Goal: Task Accomplishment & Management: Use online tool/utility

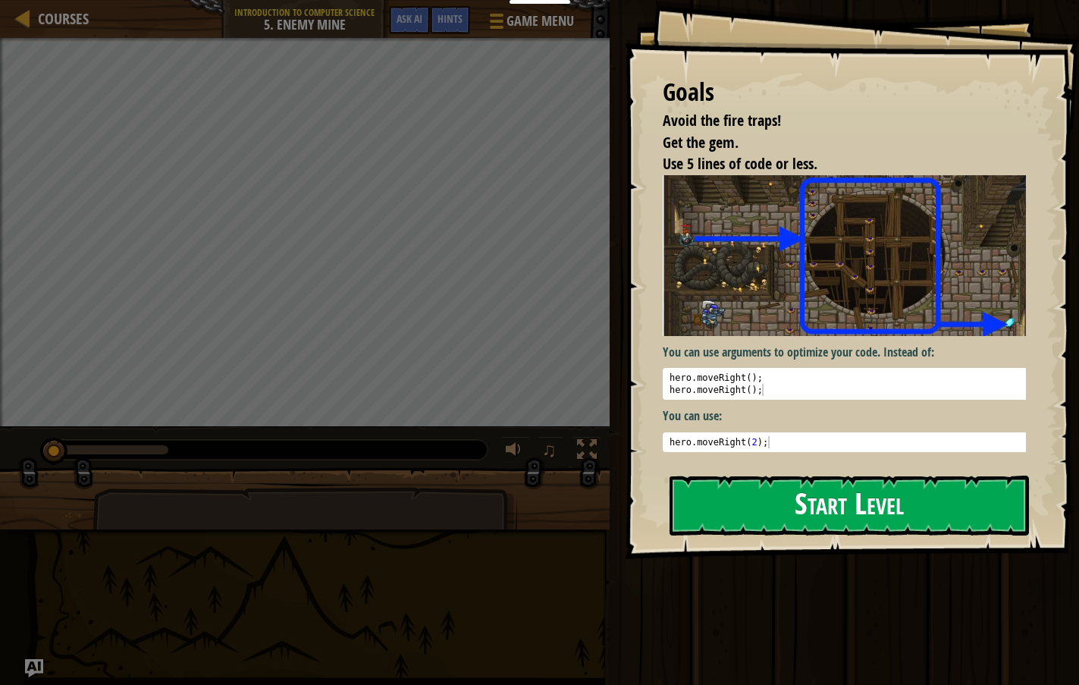
click at [776, 497] on button "Start Level" at bounding box center [848, 505] width 359 height 60
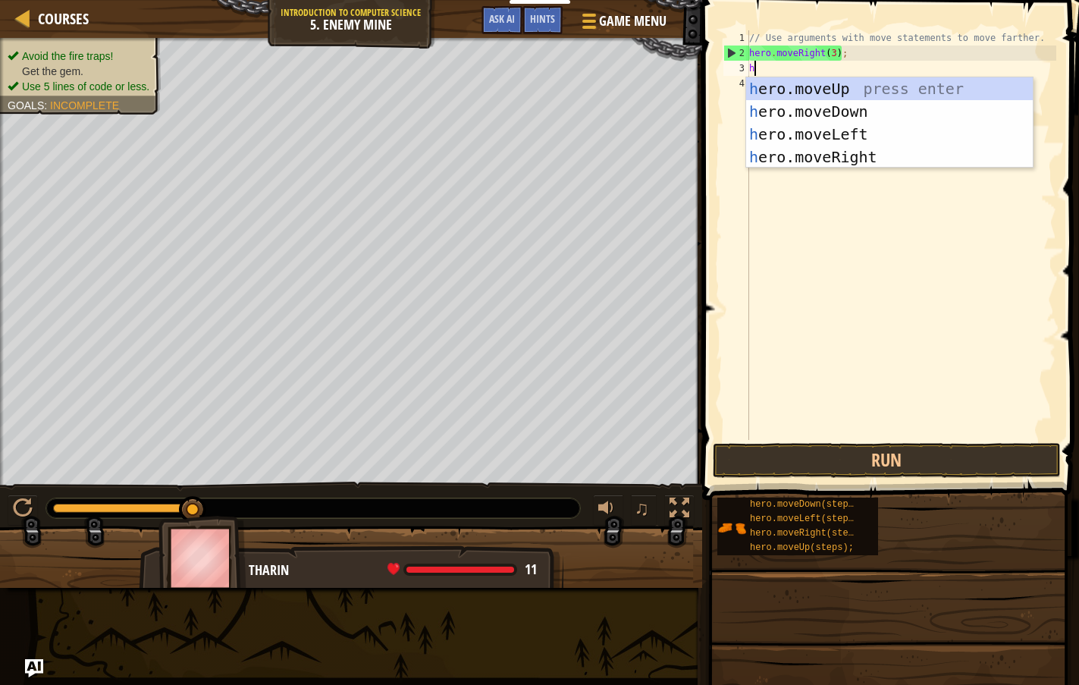
scroll to position [7, 0]
type textarea "her"
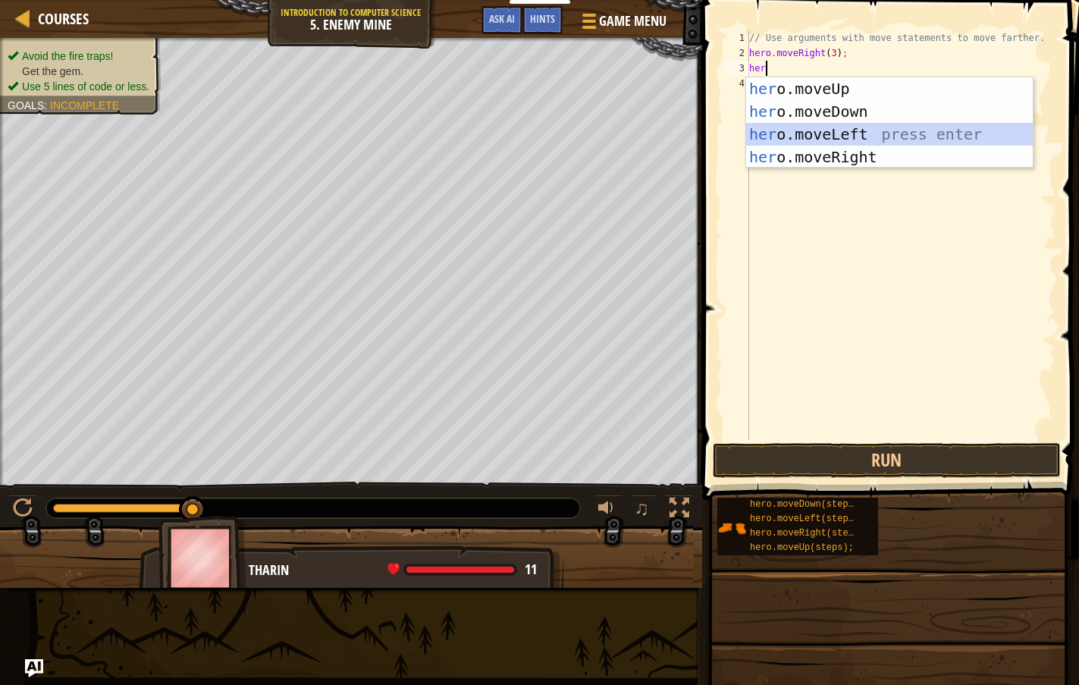
click at [841, 134] on div "her o.moveUp press enter her o.moveDown press enter her o.moveLeft press enter …" at bounding box center [889, 145] width 287 height 136
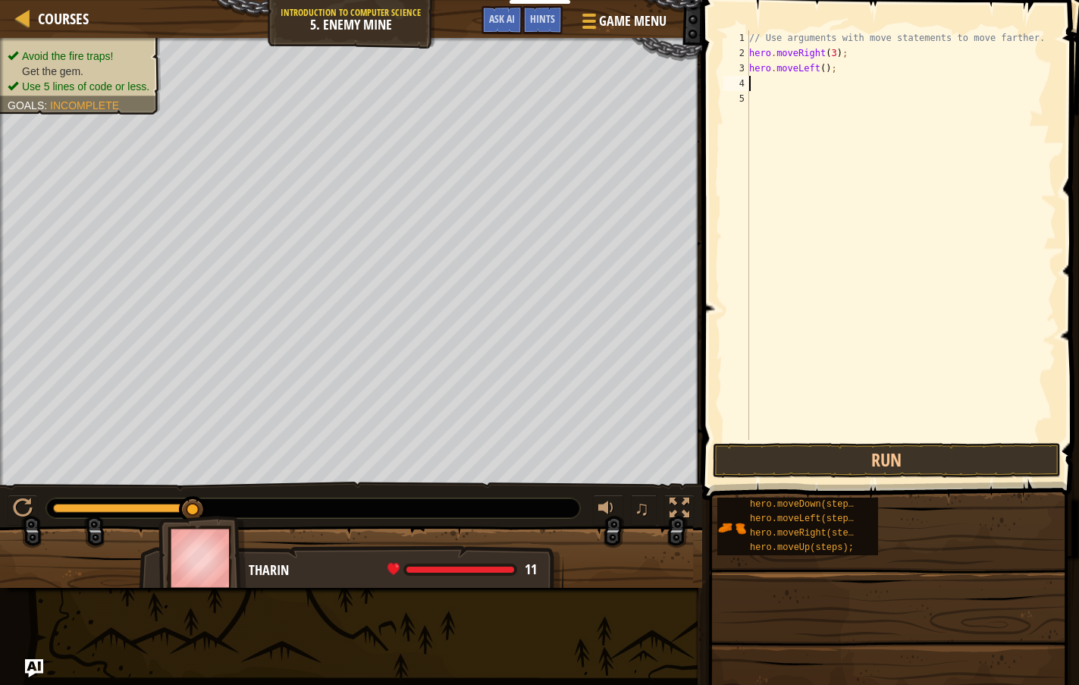
click at [824, 70] on div "// Use arguments with move statements to move farther. hero . moveRight ( 3 ) ;…" at bounding box center [901, 250] width 310 height 440
type textarea "hero.moveLeft(5);"
click at [851, 462] on button "Run" at bounding box center [887, 460] width 348 height 35
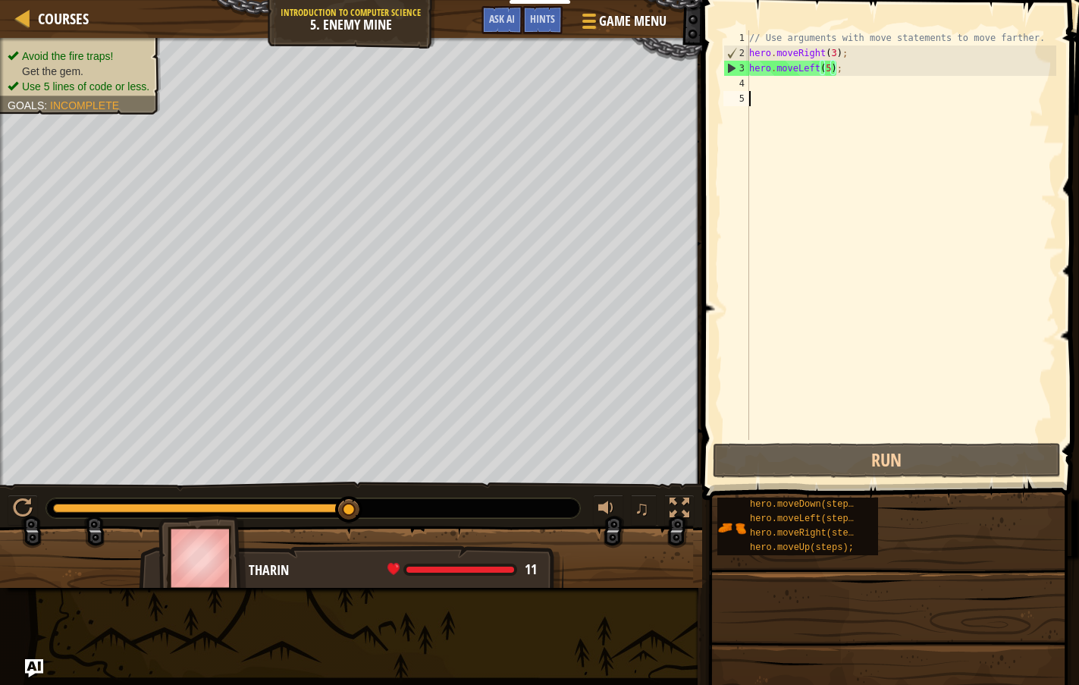
click at [782, 95] on div "// Use arguments with move statements to move farther. hero . moveRight ( 3 ) ;…" at bounding box center [901, 250] width 310 height 440
click at [346, 12] on div "Courses Introduction to Computer Science 5. Enemy Mine Game Menu Done Hints Ask…" at bounding box center [351, 19] width 702 height 38
click at [351, 12] on div "Courses Introduction to Computer Science 5. Enemy Mine Game Menu Done Hints Ask…" at bounding box center [351, 19] width 702 height 38
click at [622, 19] on span "Game Menu" at bounding box center [632, 21] width 71 height 20
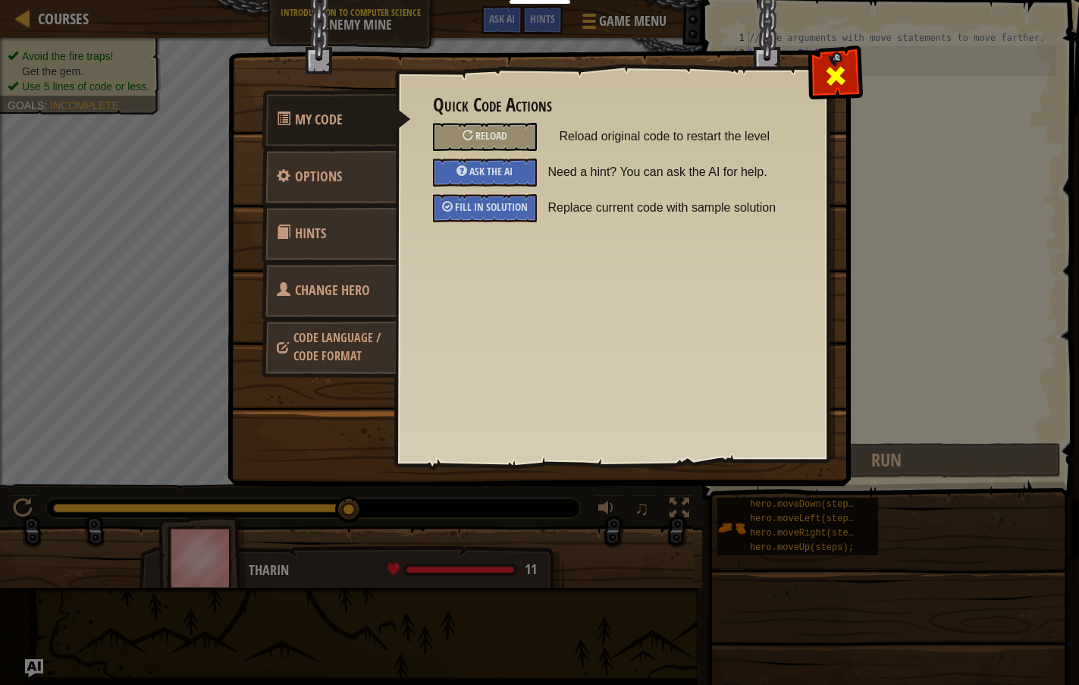
click at [820, 74] on div at bounding box center [835, 73] width 48 height 48
